Goal: Information Seeking & Learning: Find specific fact

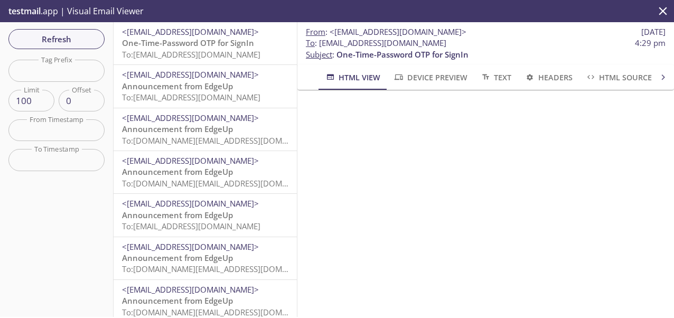
scroll to position [130, 0]
click at [210, 45] on span "One-Time-Password OTP for SignIn" at bounding box center [188, 42] width 132 height 11
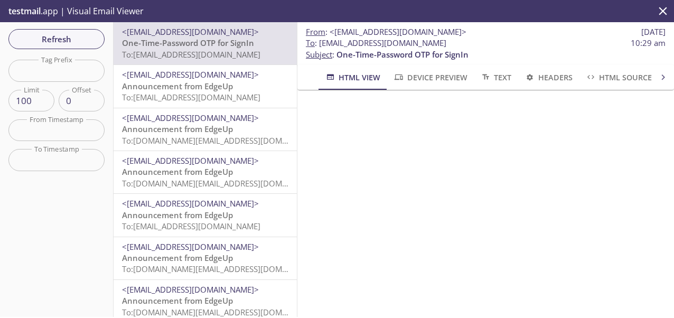
scroll to position [30, 0]
